Goal: Navigation & Orientation: Find specific page/section

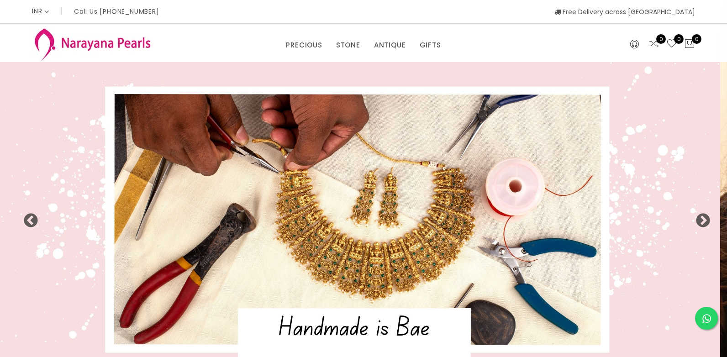
select select "INR"
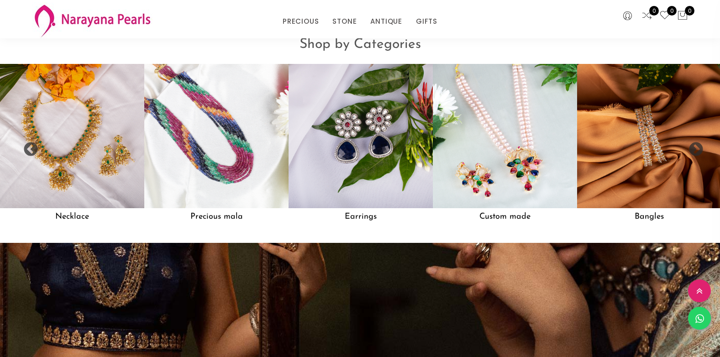
scroll to position [822, 0]
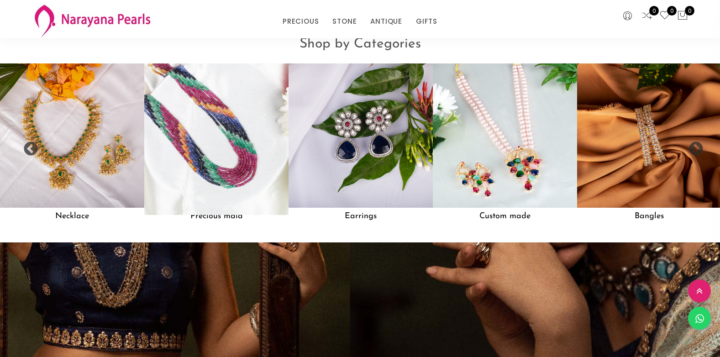
click at [228, 161] on img at bounding box center [216, 135] width 159 height 159
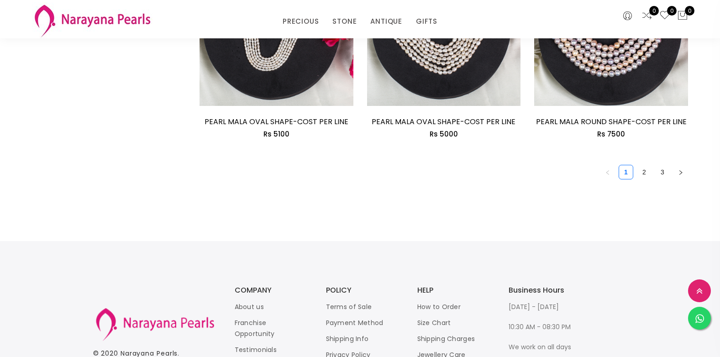
scroll to position [1461, 0]
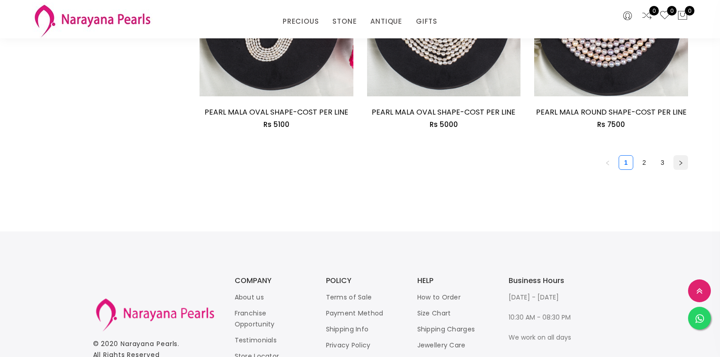
click at [679, 164] on icon "right" at bounding box center [680, 162] width 5 height 5
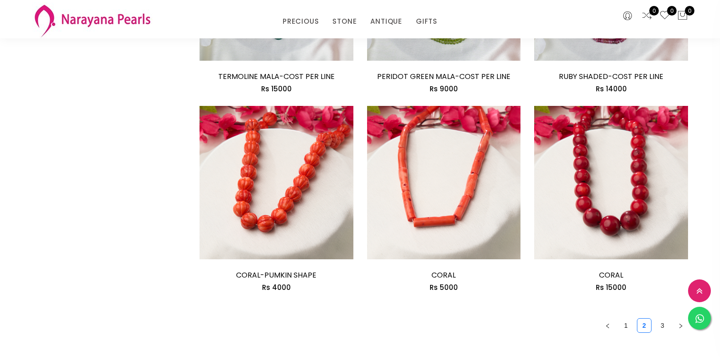
scroll to position [1278, 0]
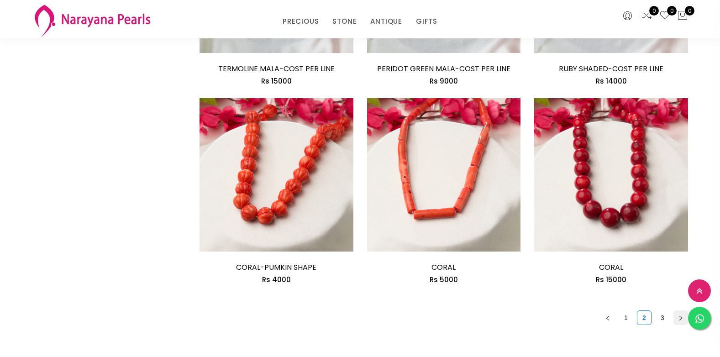
click at [679, 319] on icon "right" at bounding box center [680, 317] width 5 height 5
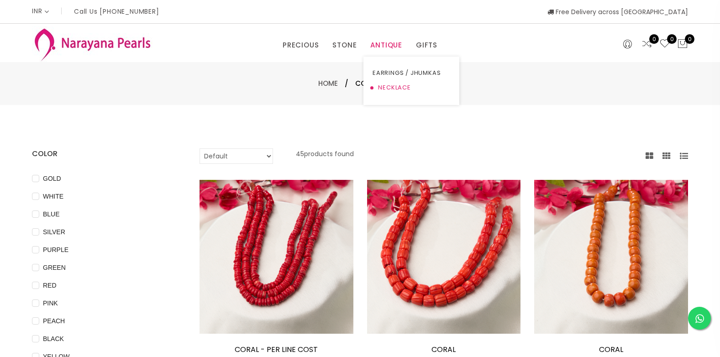
click at [388, 85] on link "NECKLACE" at bounding box center [411, 87] width 78 height 15
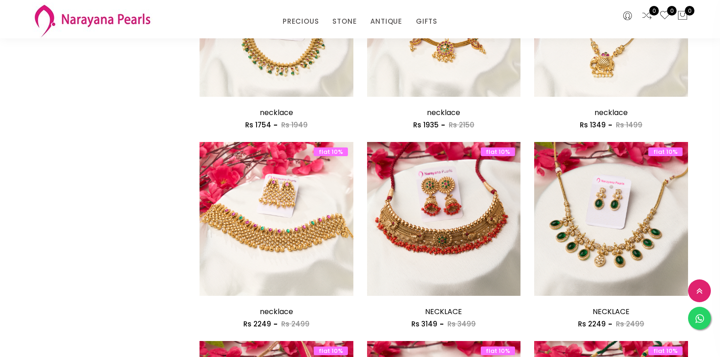
scroll to position [1004, 0]
